Goal: Task Accomplishment & Management: Use online tool/utility

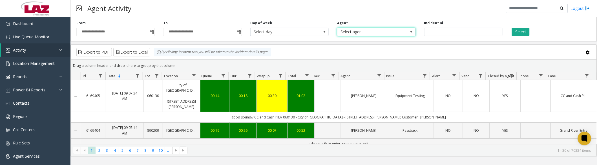
click at [373, 30] on span "Select agent..." at bounding box center [368, 32] width 62 height 8
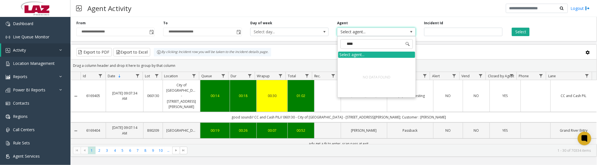
type input "*****"
click at [23, 49] on span "Activity" at bounding box center [19, 49] width 13 height 5
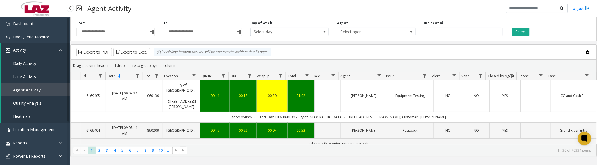
click at [22, 61] on span "Daily Activity" at bounding box center [24, 63] width 23 height 5
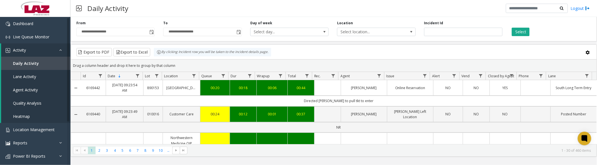
click at [153, 30] on span "Toggle popup" at bounding box center [151, 32] width 5 height 5
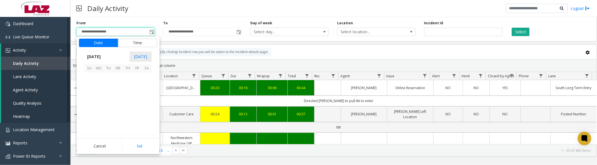
scroll to position [101172, 0]
click at [100, 80] on span "1" at bounding box center [99, 78] width 10 height 10
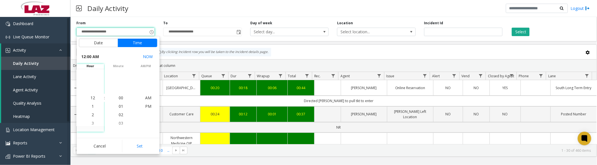
drag, startPoint x: 133, startPoint y: 147, endPoint x: 166, endPoint y: 109, distance: 49.7
click at [133, 147] on button "Set" at bounding box center [140, 146] width 36 height 12
type input "**********"
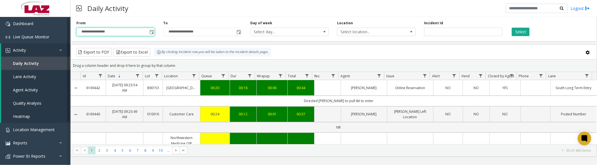
click at [352, 35] on span "Select location..." at bounding box center [368, 32] width 62 height 8
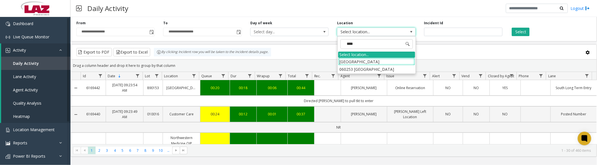
type input "*****"
click at [347, 68] on app-root "**********" at bounding box center [298, 82] width 597 height 165
click at [375, 69] on li "060253 [GEOGRAPHIC_DATA]" at bounding box center [376, 69] width 77 height 8
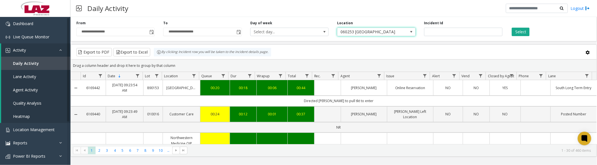
click at [521, 31] on button "Select" at bounding box center [521, 32] width 18 height 8
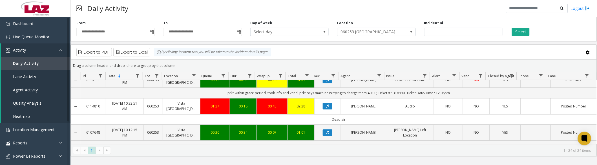
scroll to position [470, 0]
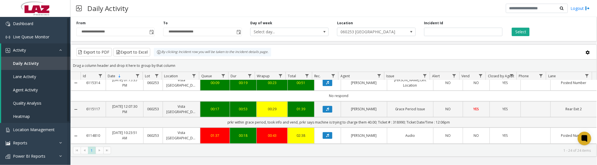
click at [327, 111] on button "Data table" at bounding box center [328, 109] width 10 height 7
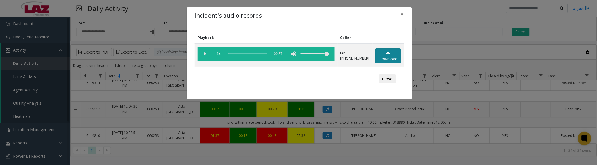
click at [394, 56] on link "Download" at bounding box center [388, 56] width 25 height 16
drag, startPoint x: 207, startPoint y: 52, endPoint x: 210, endPoint y: 50, distance: 3.2
click at [207, 52] on vg-play-pause at bounding box center [205, 54] width 14 height 14
click at [205, 54] on vg-play-pause at bounding box center [205, 54] width 14 height 14
click at [390, 76] on button "Close" at bounding box center [387, 78] width 17 height 9
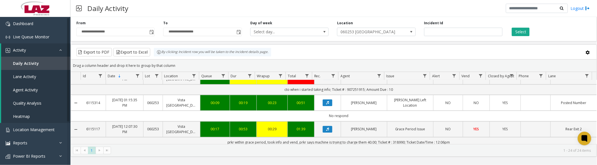
scroll to position [439, 0]
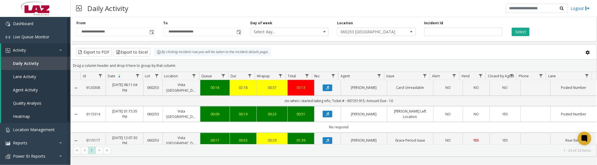
click at [326, 89] on icon "Data table" at bounding box center [327, 87] width 3 height 3
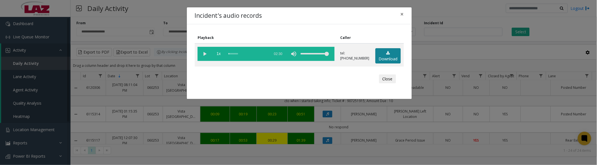
click at [388, 52] on icon at bounding box center [389, 53] width 4 height 4
click at [207, 54] on vg-play-pause at bounding box center [205, 54] width 14 height 14
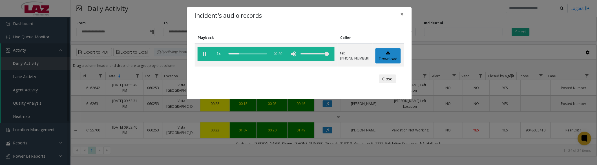
scroll to position [439, 0]
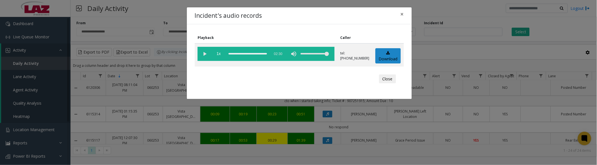
click at [383, 80] on button "Close" at bounding box center [387, 78] width 17 height 9
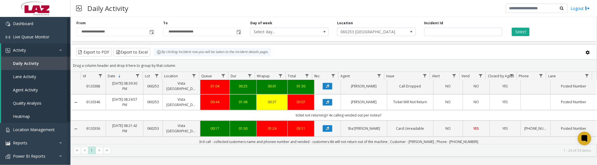
scroll to position [376, 0]
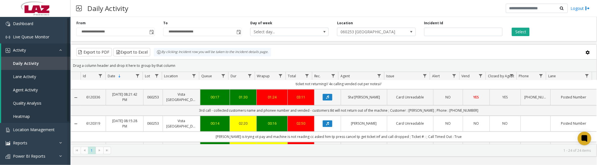
click at [329, 99] on button "Data table" at bounding box center [328, 97] width 10 height 7
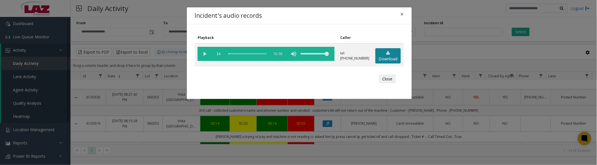
click at [380, 55] on link "Download" at bounding box center [388, 56] width 25 height 16
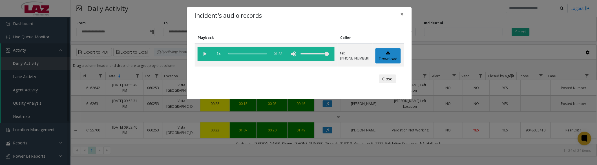
scroll to position [376, 0]
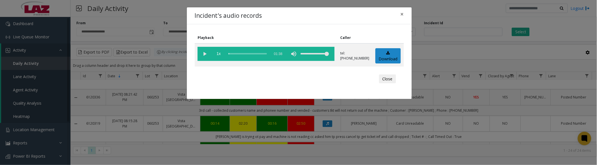
click at [205, 54] on vg-play-pause at bounding box center [205, 54] width 14 height 14
click at [383, 79] on button "Close" at bounding box center [387, 78] width 17 height 9
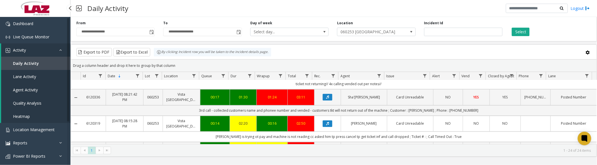
scroll to position [345, 0]
